Goal: Task Accomplishment & Management: Manage account settings

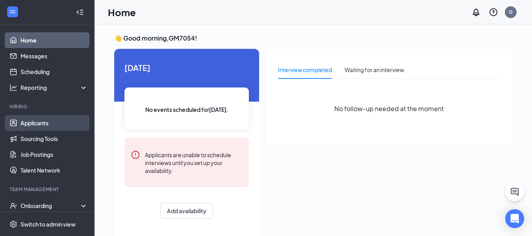
click at [29, 122] on link "Applicants" at bounding box center [53, 123] width 67 height 16
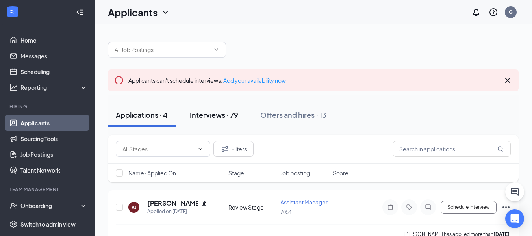
click at [210, 115] on div "Interviews · 79" at bounding box center [214, 115] width 48 height 10
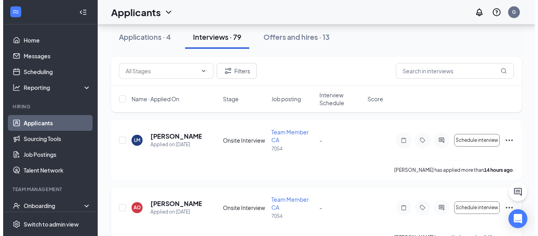
scroll to position [79, 0]
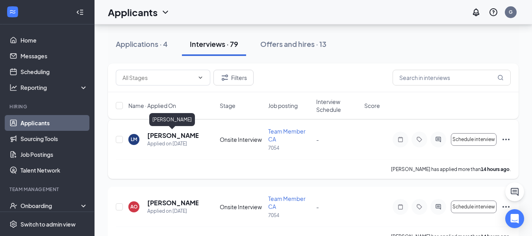
click at [169, 138] on h5 "[PERSON_NAME]" at bounding box center [172, 135] width 51 height 9
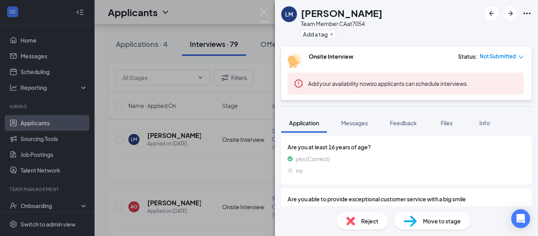
scroll to position [360, 0]
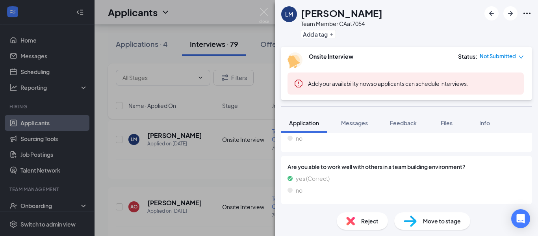
click at [163, 199] on div "LM [PERSON_NAME] Team Member CA at 7054 Add a tag Onsite Interview Status : Not…" at bounding box center [269, 118] width 538 height 236
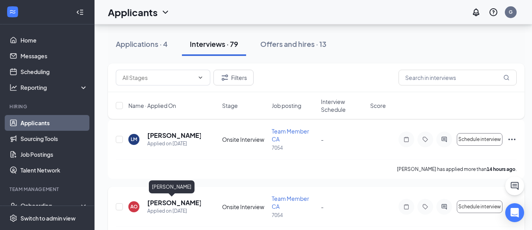
click at [173, 205] on h5 "[PERSON_NAME]" at bounding box center [174, 203] width 54 height 9
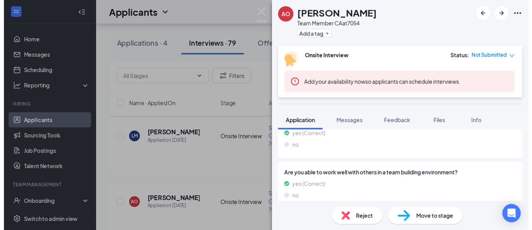
scroll to position [382, 0]
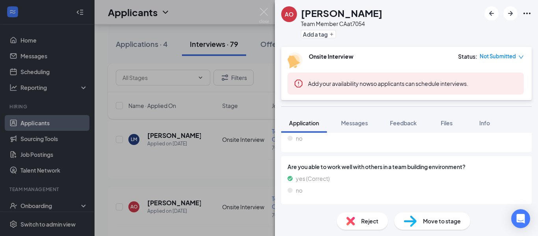
click at [192, 168] on div "AO [PERSON_NAME] Team Member CA at 7054 Add a tag Onsite Interview Status : Not…" at bounding box center [269, 118] width 538 height 236
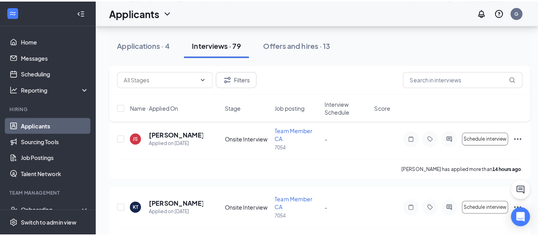
scroll to position [236, 0]
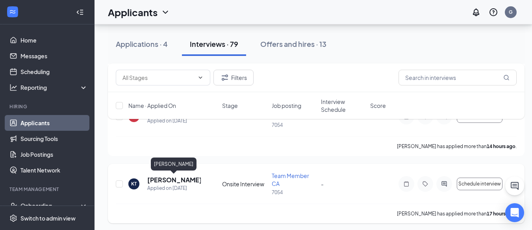
click at [178, 180] on h5 "[PERSON_NAME]" at bounding box center [174, 180] width 54 height 9
